Goal: Transaction & Acquisition: Purchase product/service

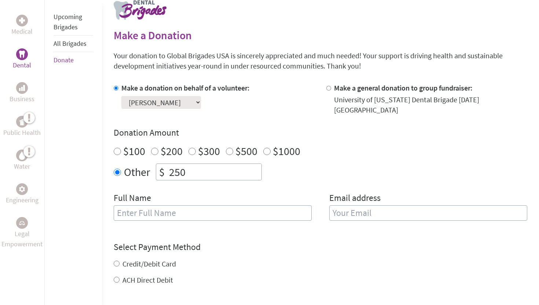
scroll to position [167, 0]
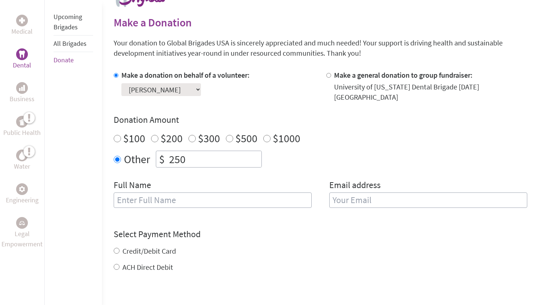
click at [203, 196] on input "text" at bounding box center [213, 199] width 198 height 15
type input "[PERSON_NAME] [PERSON_NAME]"
type input "[EMAIL_ADDRESS][DOMAIN_NAME]"
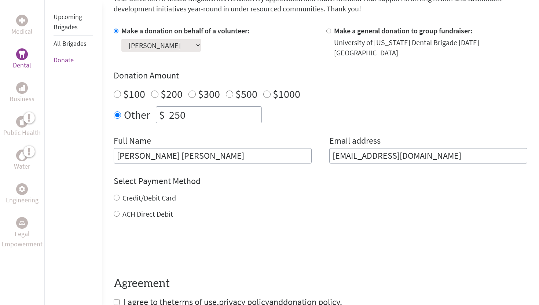
scroll to position [217, 0]
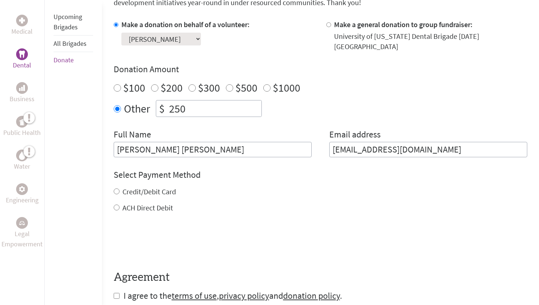
click at [164, 187] on label "Credit/Debit Card" at bounding box center [148, 191] width 53 height 9
click at [119, 188] on input "Credit/Debit Card" at bounding box center [117, 191] width 6 height 6
radio input "true"
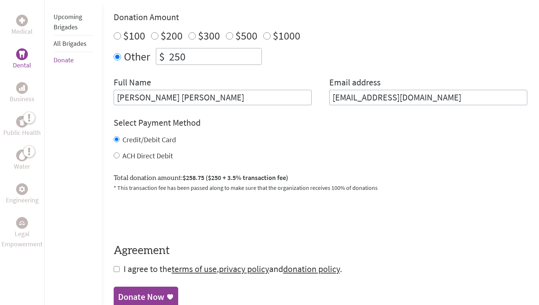
scroll to position [281, 0]
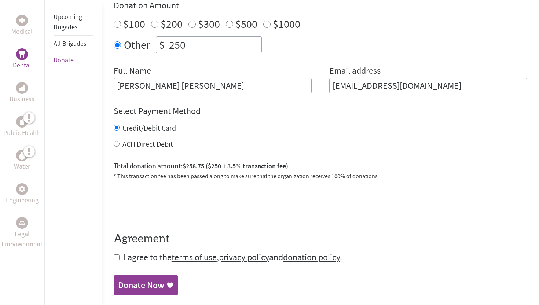
click at [114, 254] on input "checkbox" at bounding box center [117, 257] width 6 height 6
checkbox input "true"
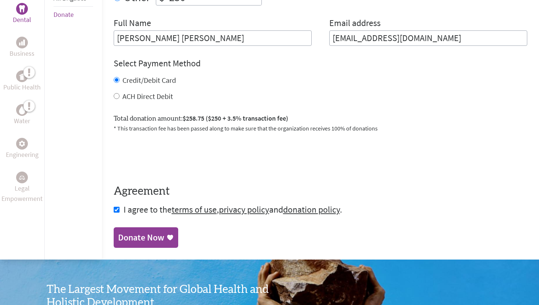
scroll to position [331, 0]
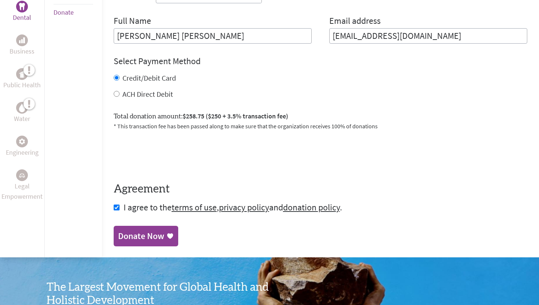
click at [163, 230] on div "Donate Now" at bounding box center [146, 236] width 56 height 12
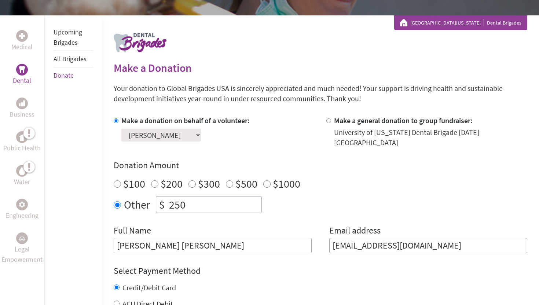
scroll to position [125, 0]
